Goal: Information Seeking & Learning: Learn about a topic

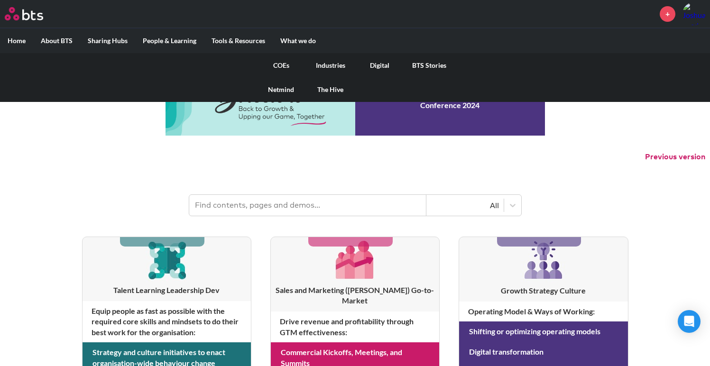
click at [279, 63] on link "COEs" at bounding box center [281, 65] width 49 height 25
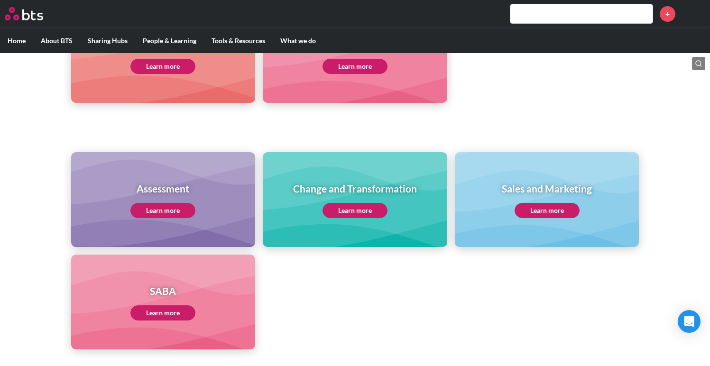
scroll to position [321, 0]
click at [164, 317] on link "Learn more" at bounding box center [162, 312] width 65 height 15
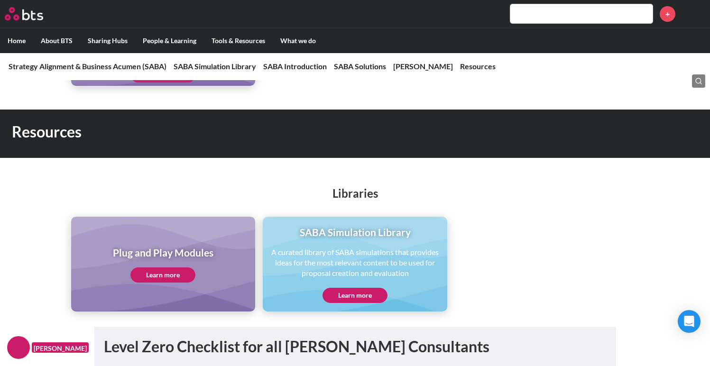
scroll to position [2469, 0]
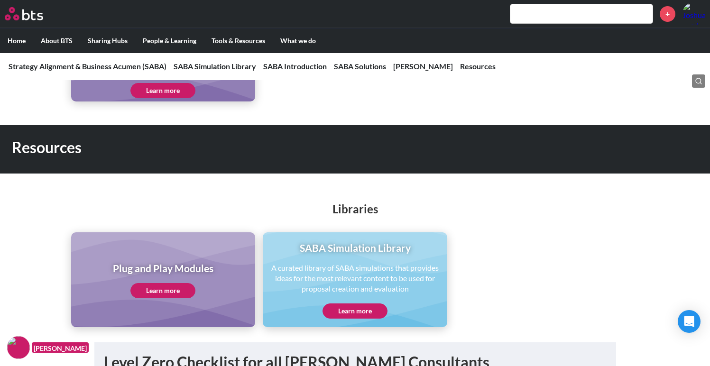
click at [365, 319] on link "Learn more" at bounding box center [355, 311] width 65 height 15
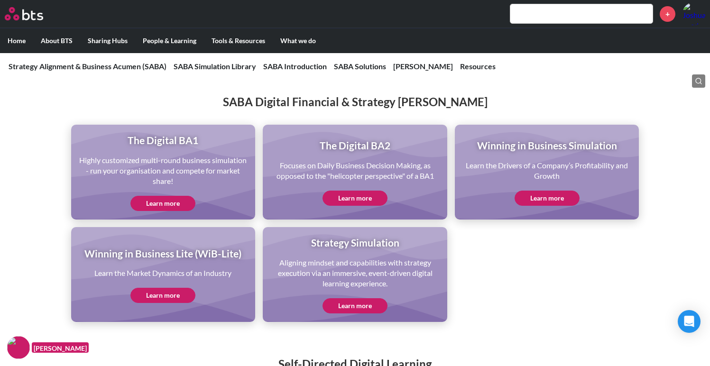
scroll to position [1981, 0]
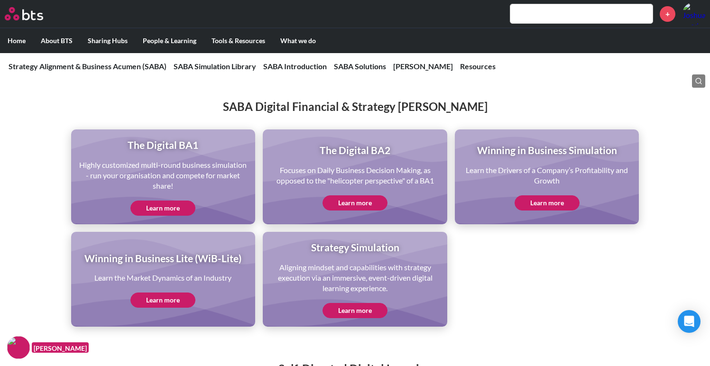
click at [556, 201] on link "Learn more" at bounding box center [547, 202] width 65 height 15
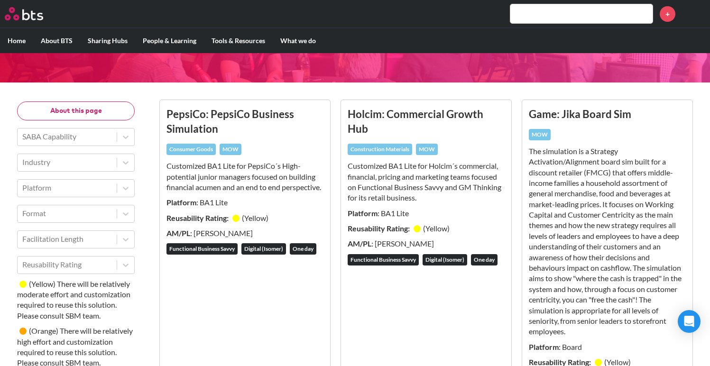
scroll to position [77, 0]
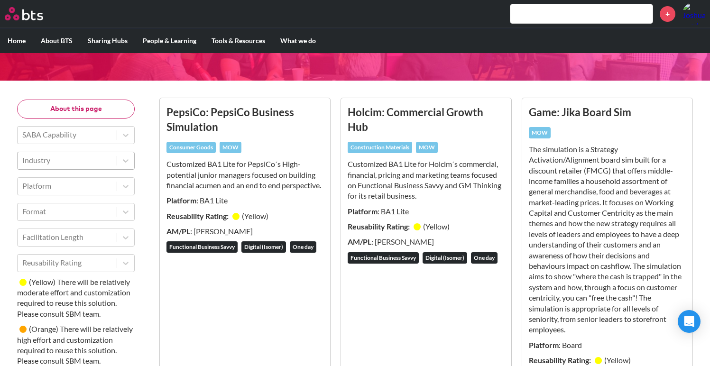
click at [98, 159] on div at bounding box center [67, 160] width 90 height 12
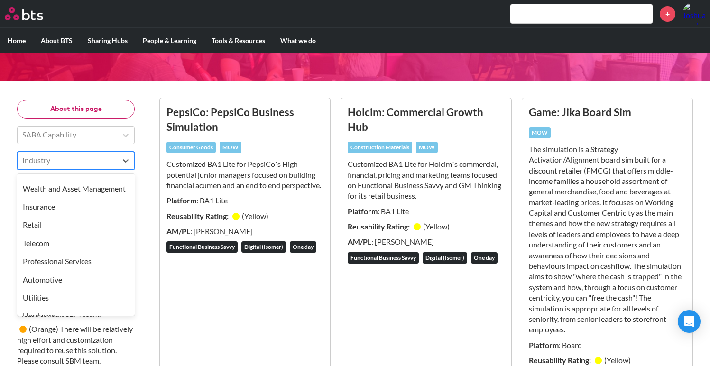
scroll to position [228, 0]
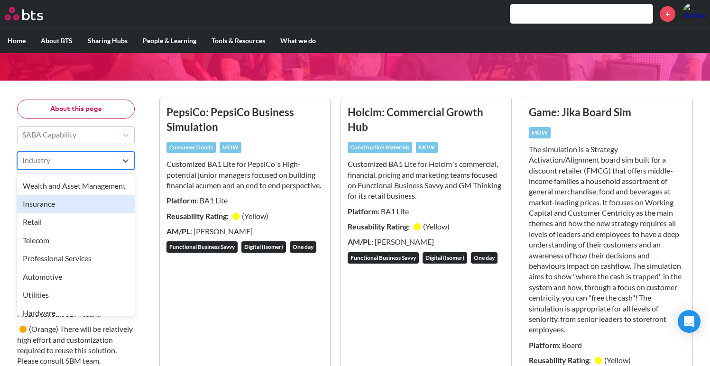
click at [48, 213] on div "Insurance" at bounding box center [76, 204] width 118 height 18
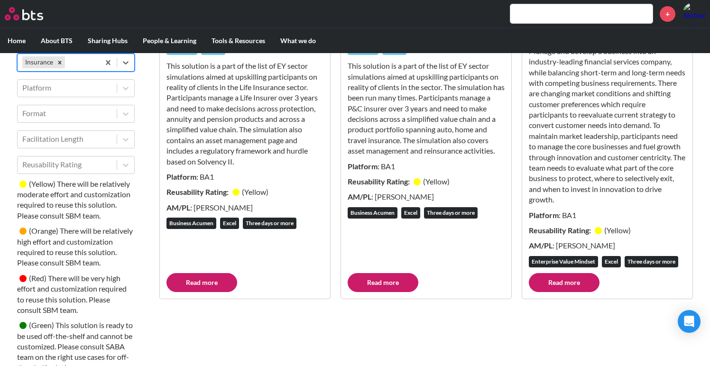
scroll to position [0, 0]
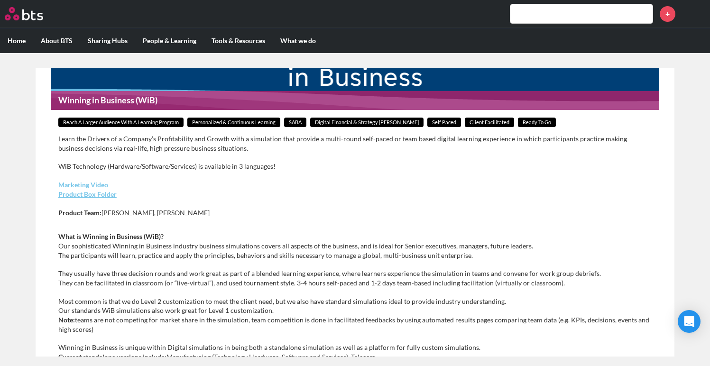
scroll to position [58, 0]
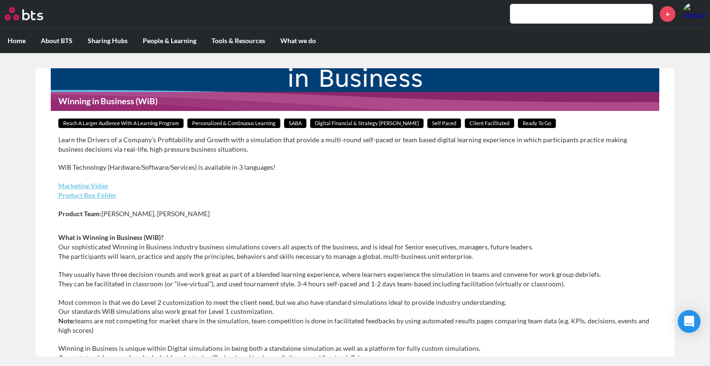
click at [103, 196] on link "Product Box Folder" at bounding box center [87, 195] width 58 height 8
